Goal: Task Accomplishment & Management: Manage account settings

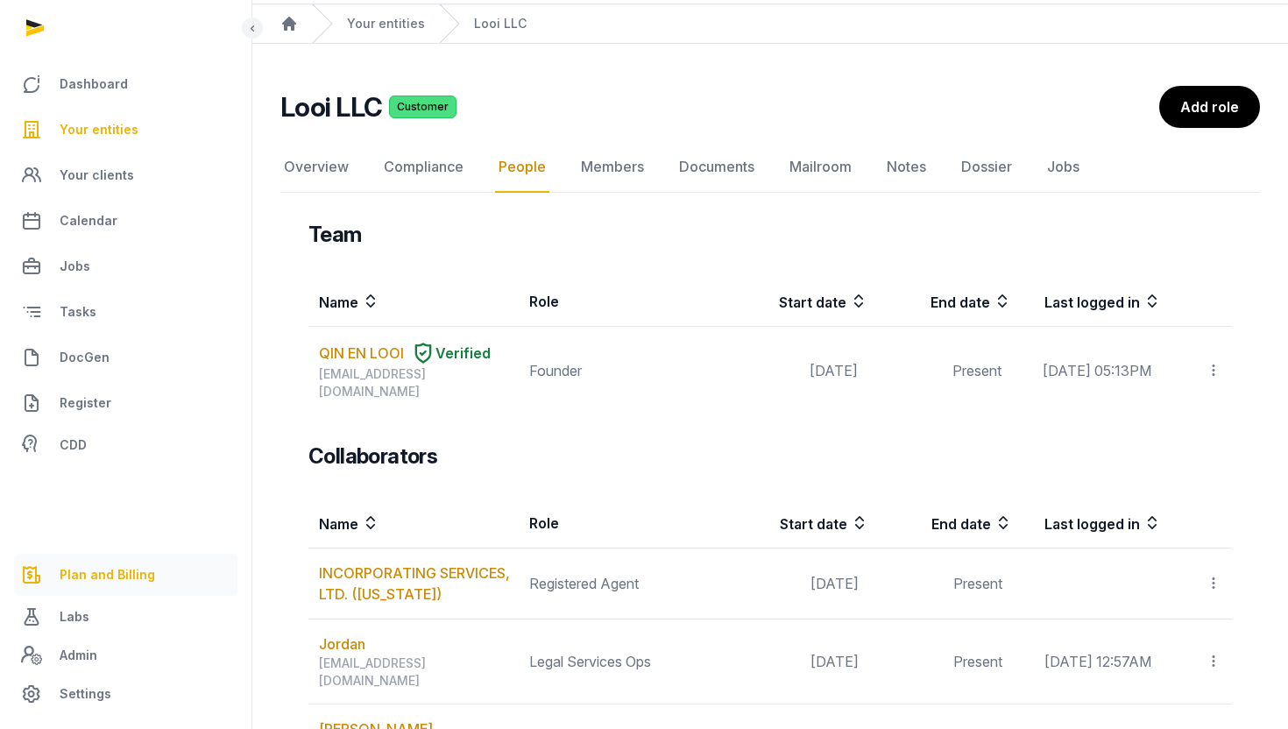
click at [87, 562] on link "Plan and Billing" at bounding box center [125, 575] width 223 height 42
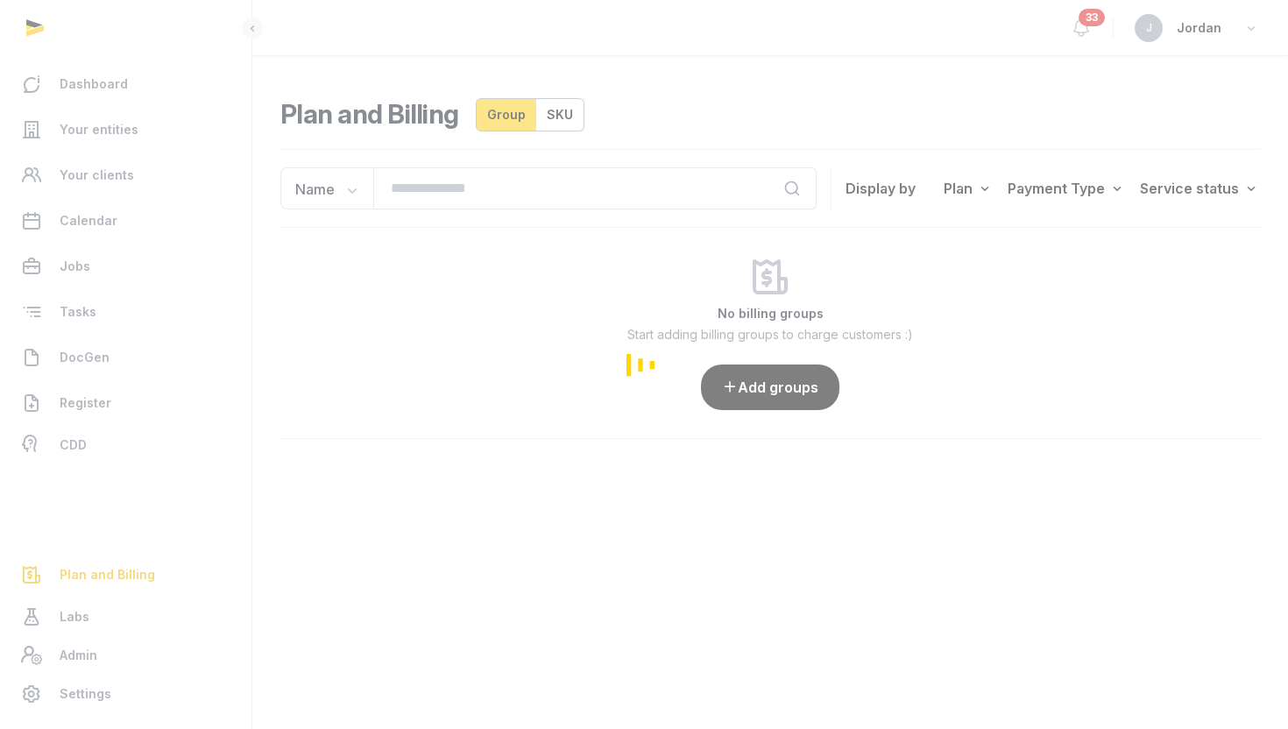
click at [543, 187] on div "Loading" at bounding box center [644, 364] width 1288 height 729
click at [519, 196] on div "Loading" at bounding box center [644, 364] width 1288 height 729
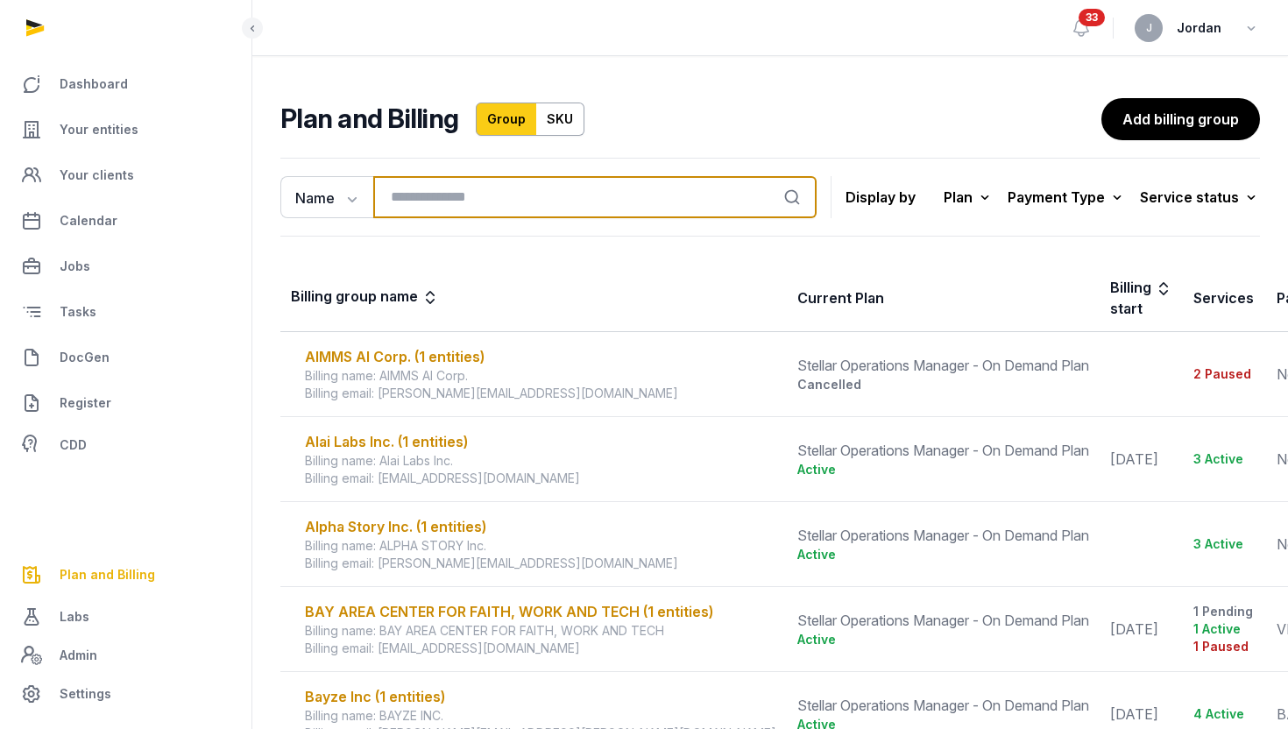
click at [470, 206] on input "search" at bounding box center [594, 197] width 443 height 42
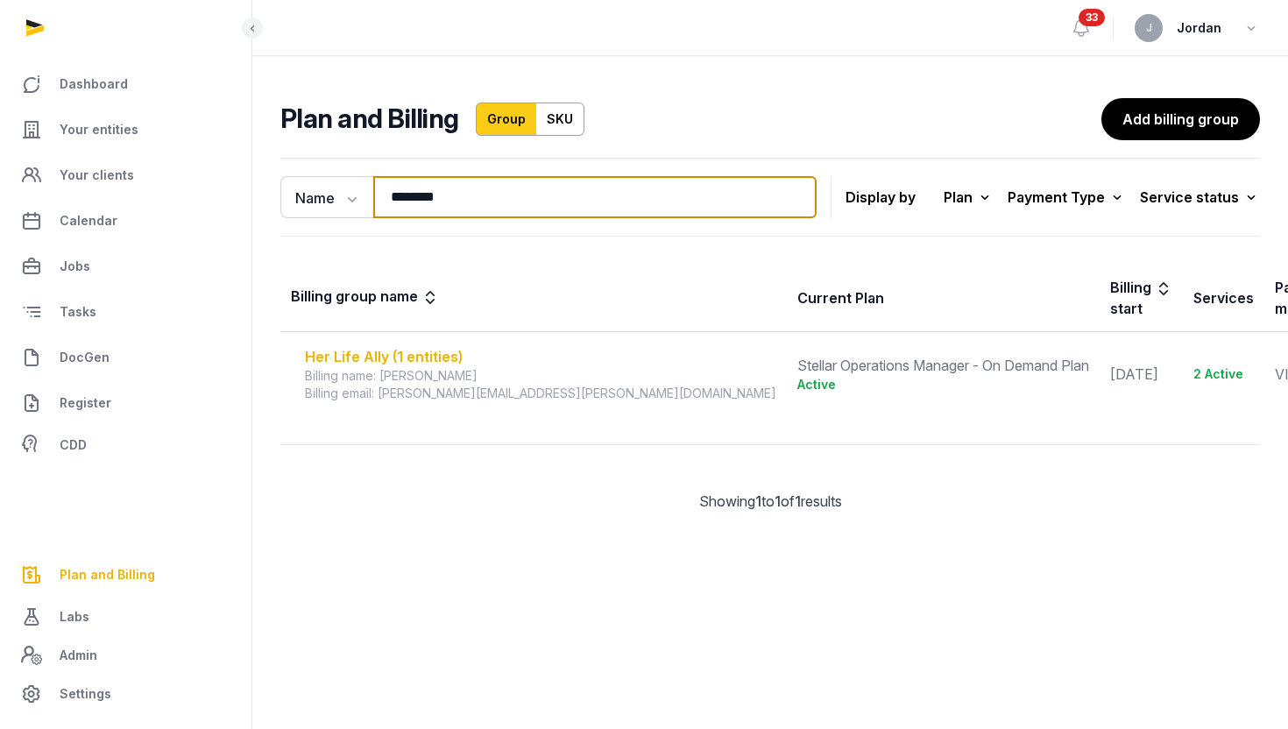
type input "********"
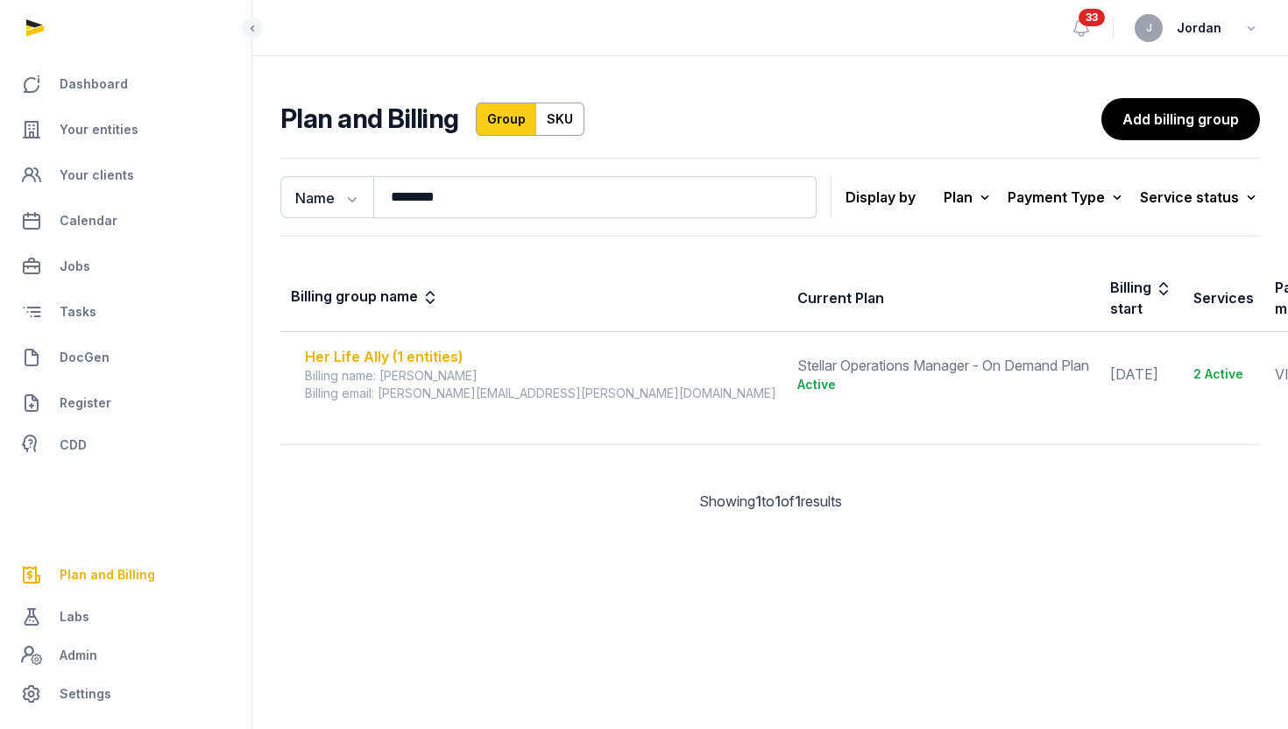
click at [379, 360] on div "Her Life Ally (1 entities)" at bounding box center [540, 356] width 471 height 21
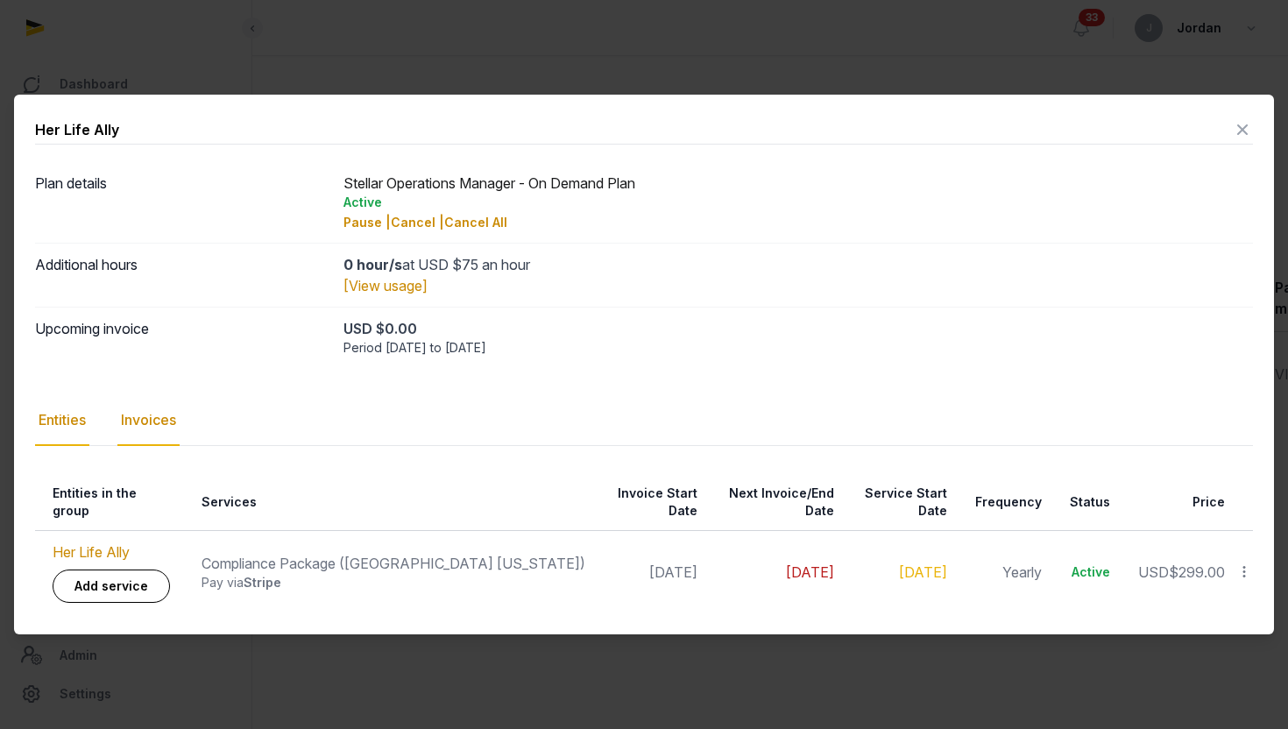
click at [165, 430] on div "Invoices" at bounding box center [148, 420] width 62 height 51
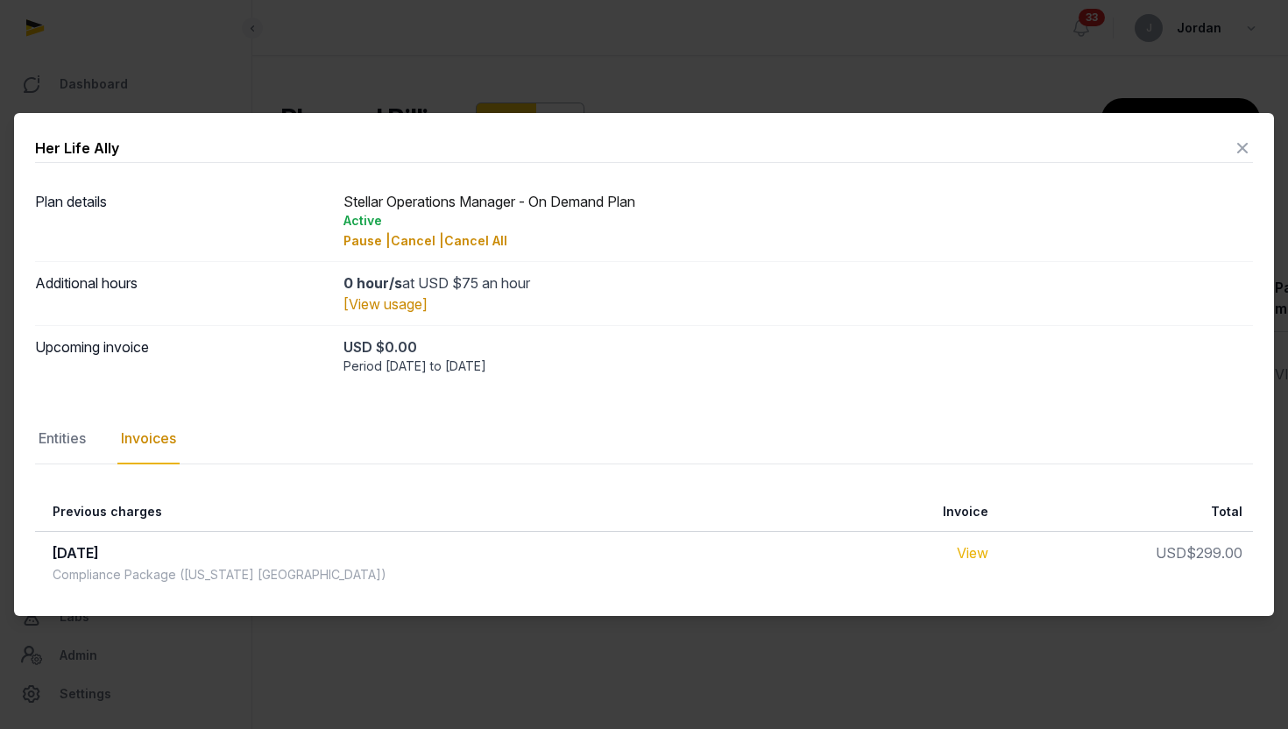
click at [957, 548] on link "View" at bounding box center [973, 553] width 32 height 18
click at [957, 555] on link "View" at bounding box center [973, 553] width 32 height 18
